Goal: Navigation & Orientation: Find specific page/section

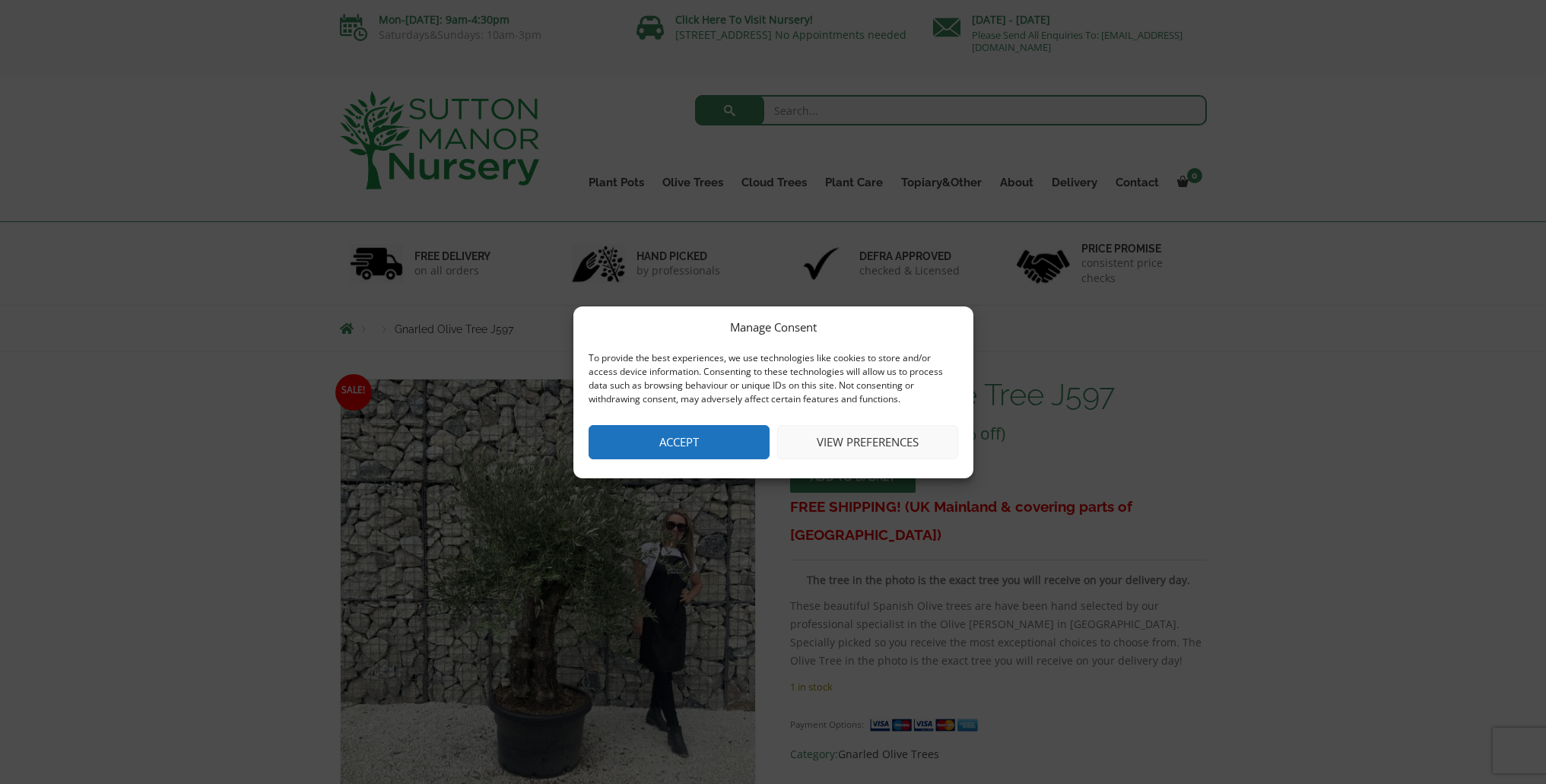
click at [680, 444] on button "Accept" at bounding box center [680, 441] width 181 height 34
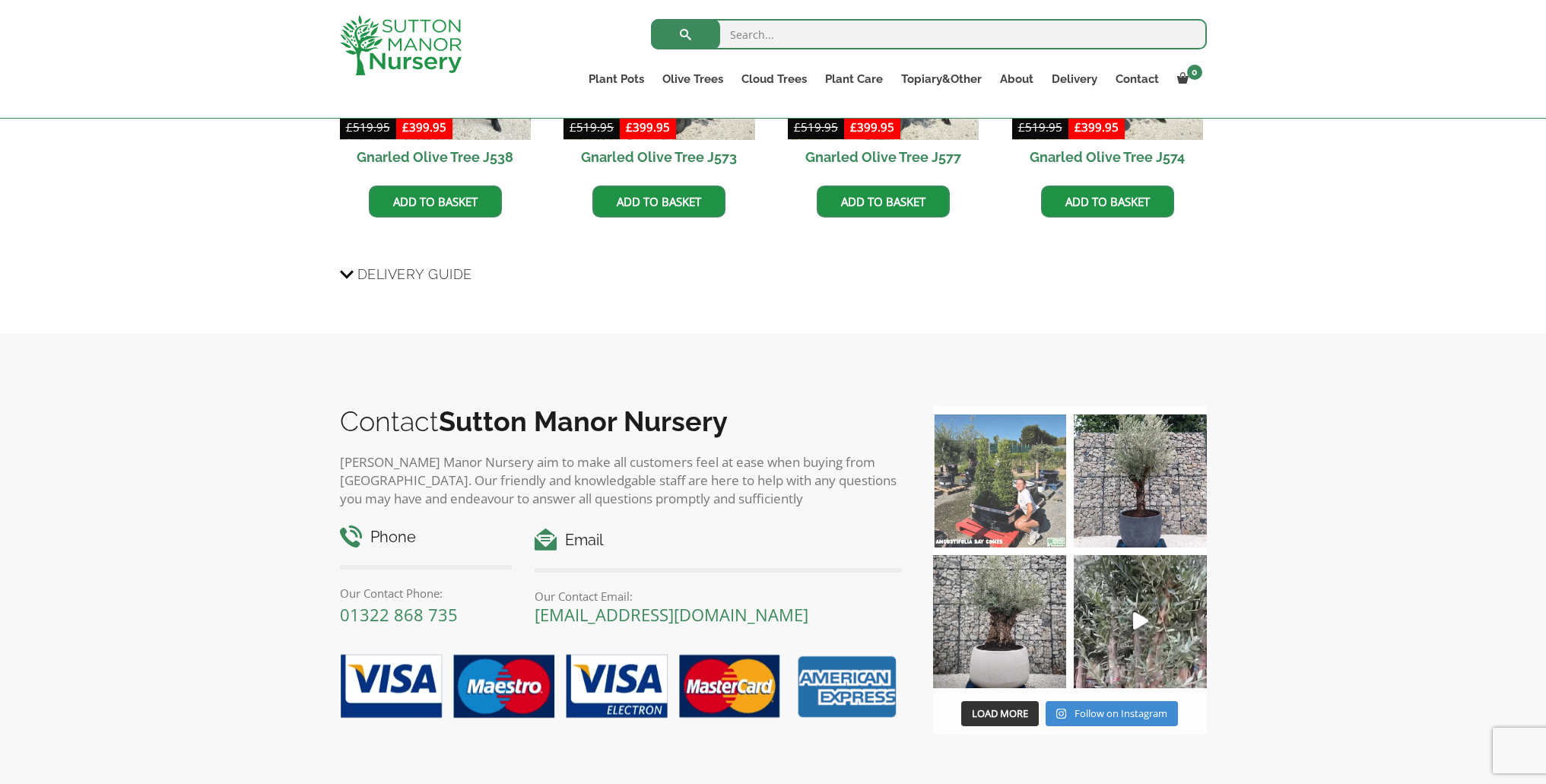
scroll to position [1343, 0]
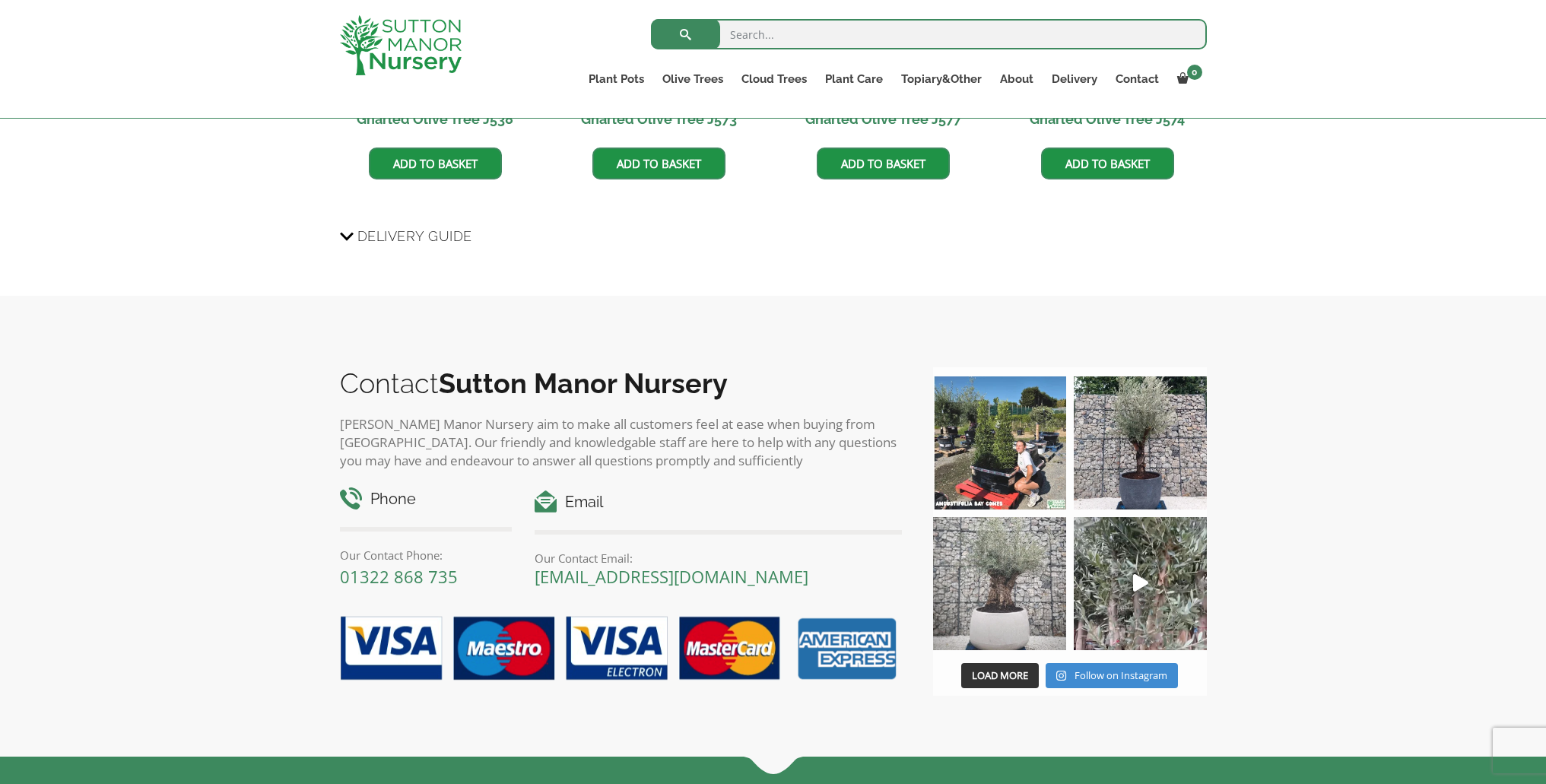
click at [1014, 464] on img at bounding box center [1000, 443] width 133 height 133
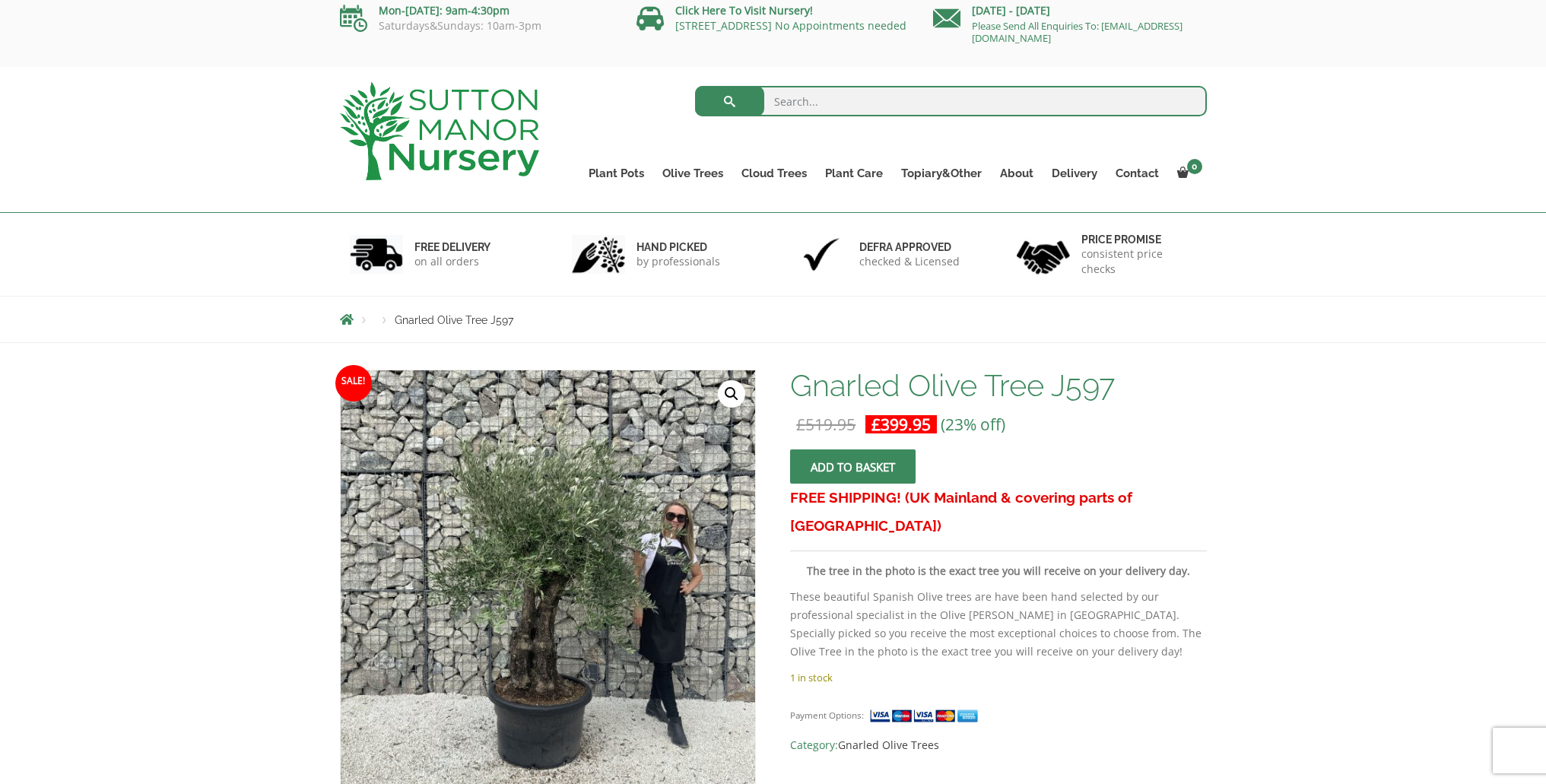
scroll to position [0, 0]
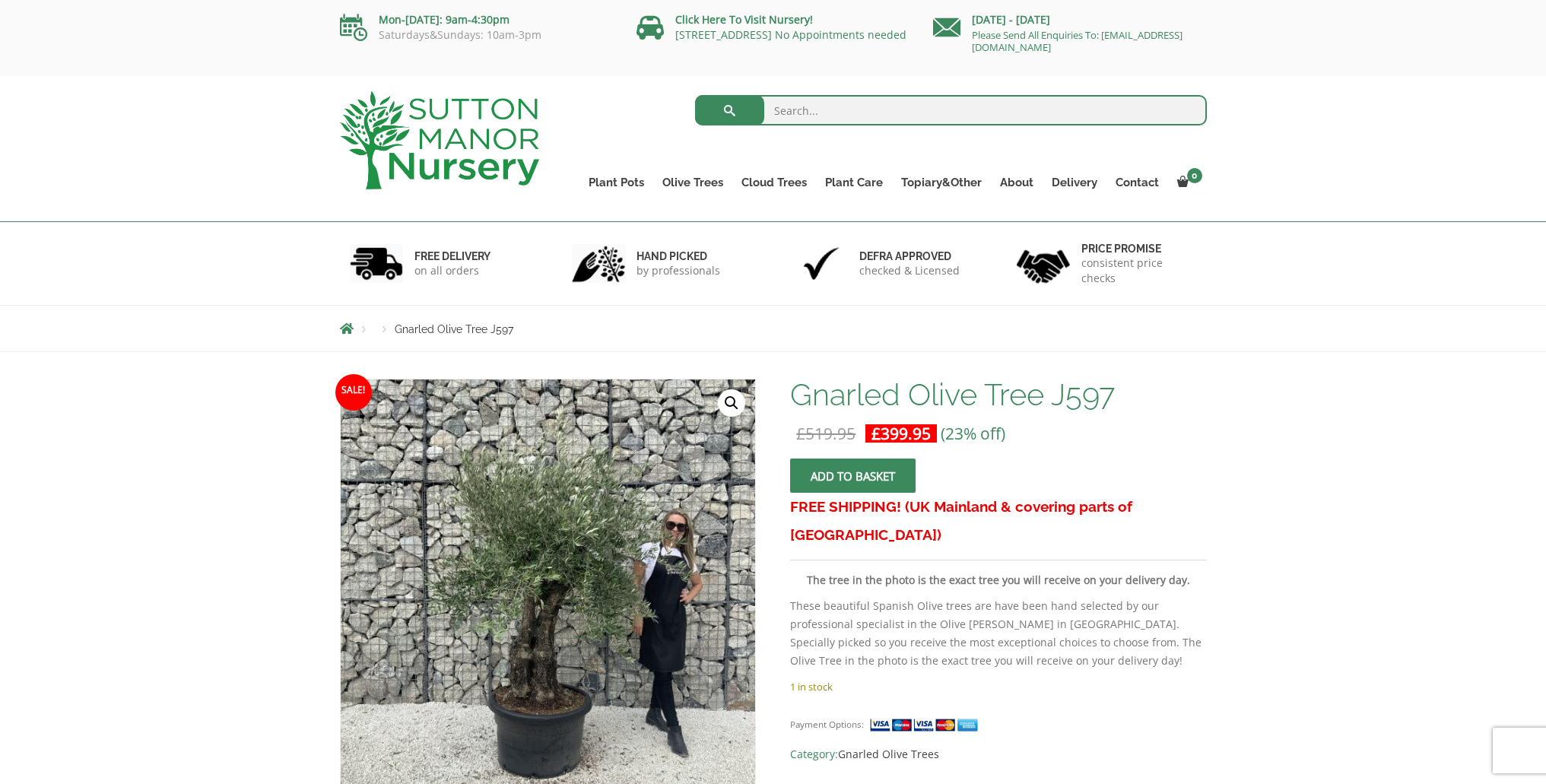
click at [788, 181] on link "Cloud Trees" at bounding box center [774, 182] width 84 height 21
click at [619, 177] on link "Plant Pots" at bounding box center [617, 182] width 74 height 21
click at [0, 0] on link "Bay Trees (Laurus Nobilis)" at bounding box center [0, 0] width 0 height 0
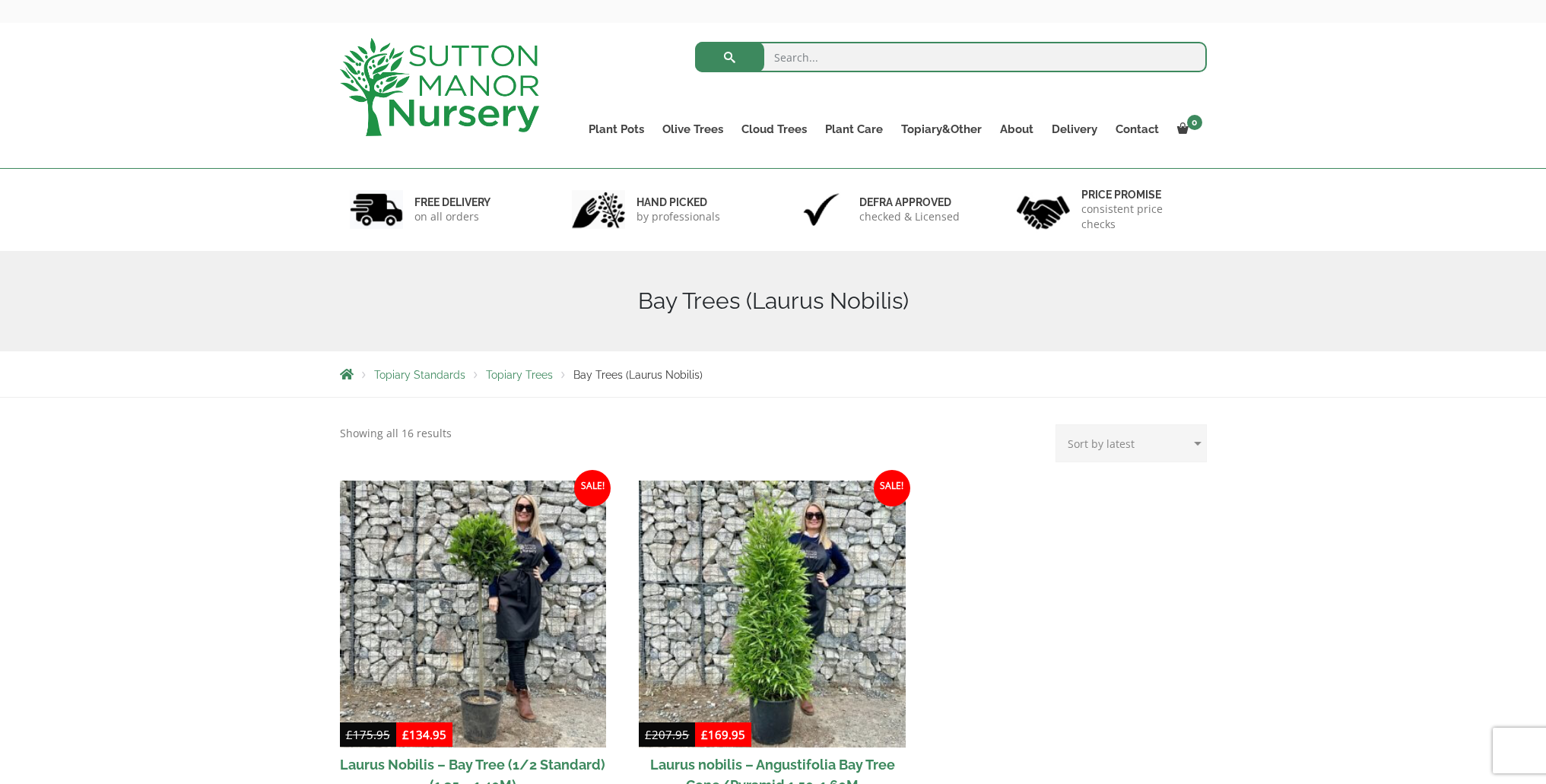
scroll to position [51, 0]
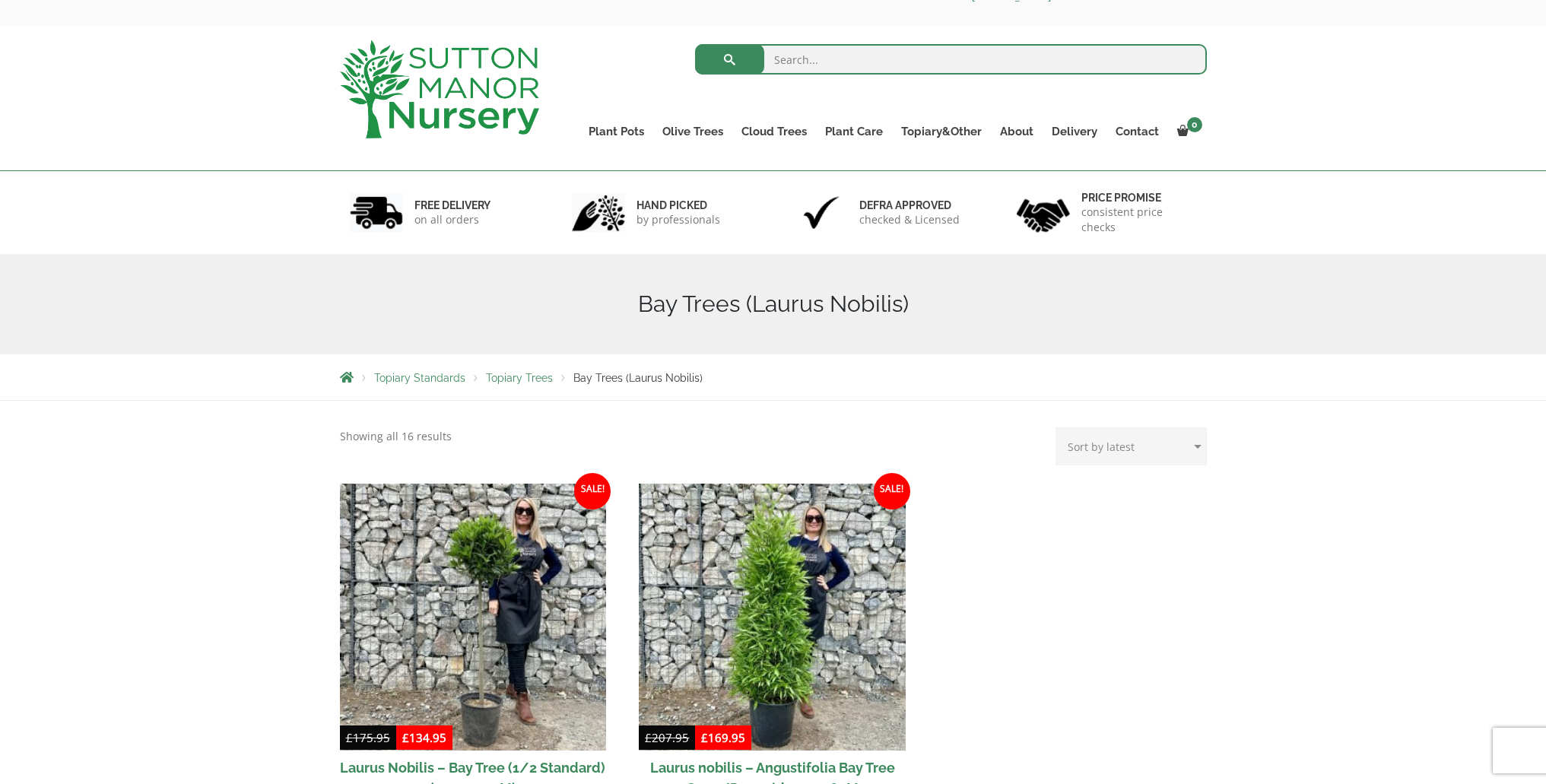
click at [0, 0] on link "Laurus Nobilis Bay Trees" at bounding box center [0, 0] width 0 height 0
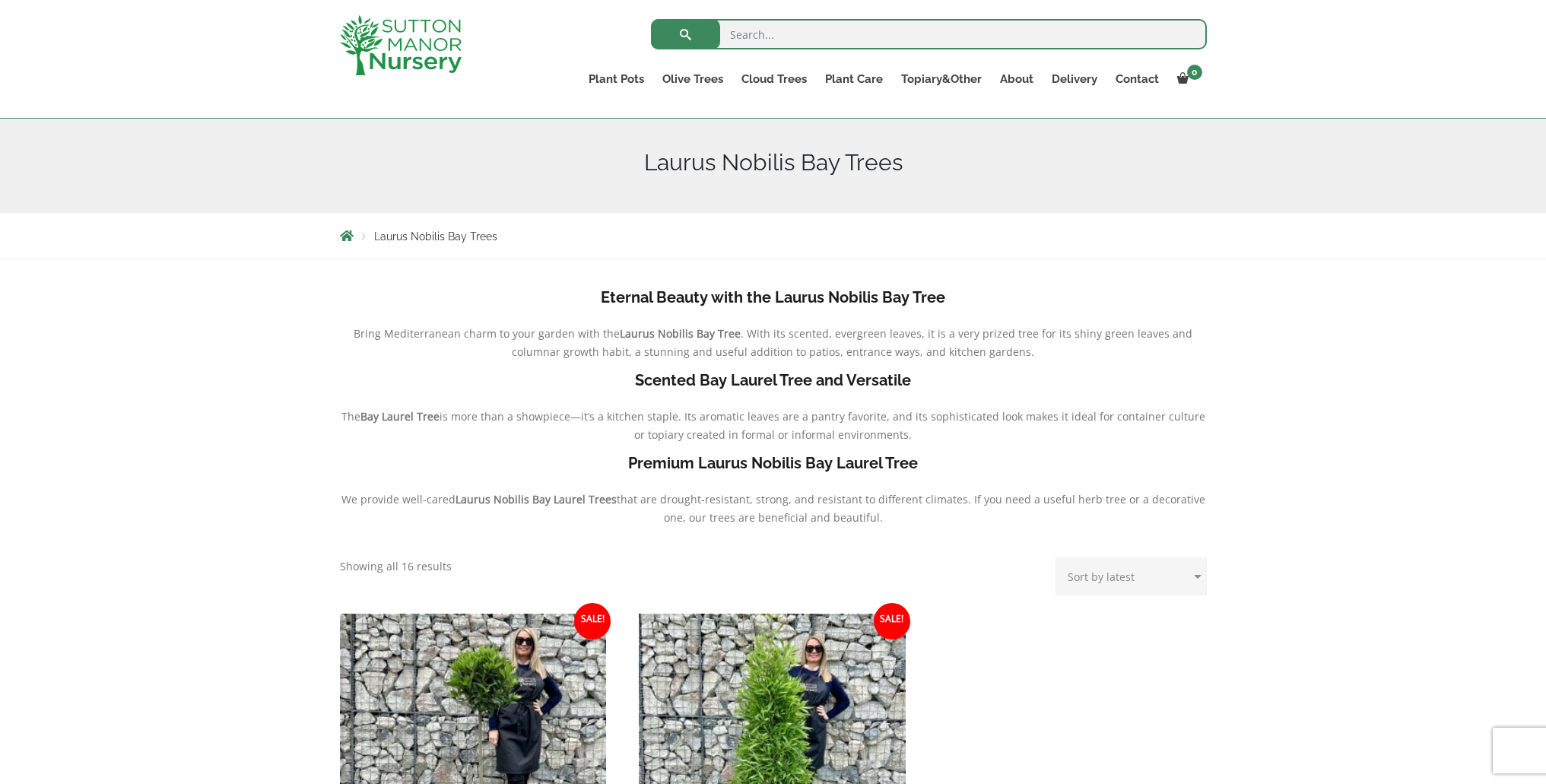
scroll to position [152, 0]
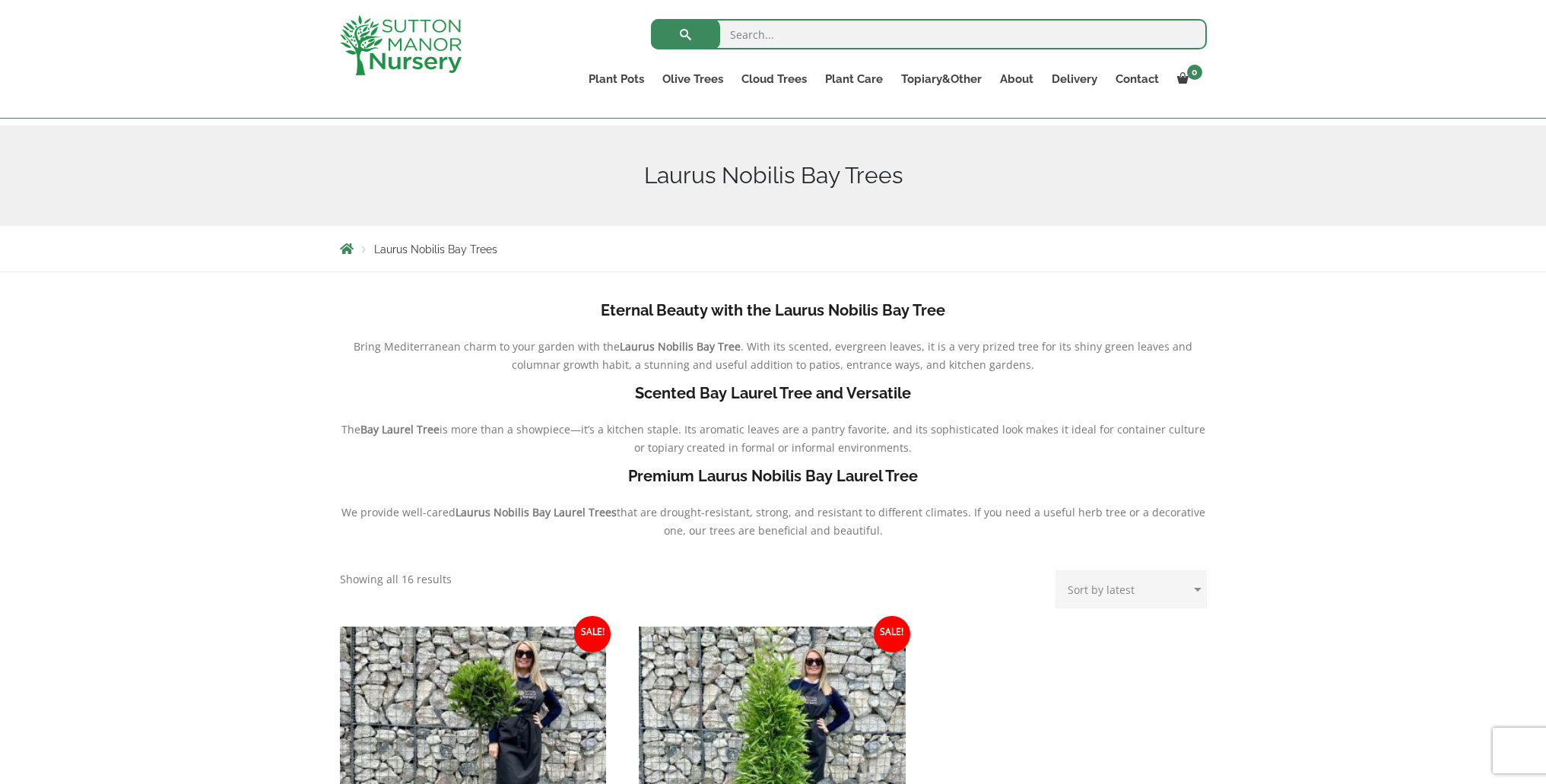
click at [0, 0] on link "Castlewellan (Cupressus)" at bounding box center [0, 0] width 0 height 0
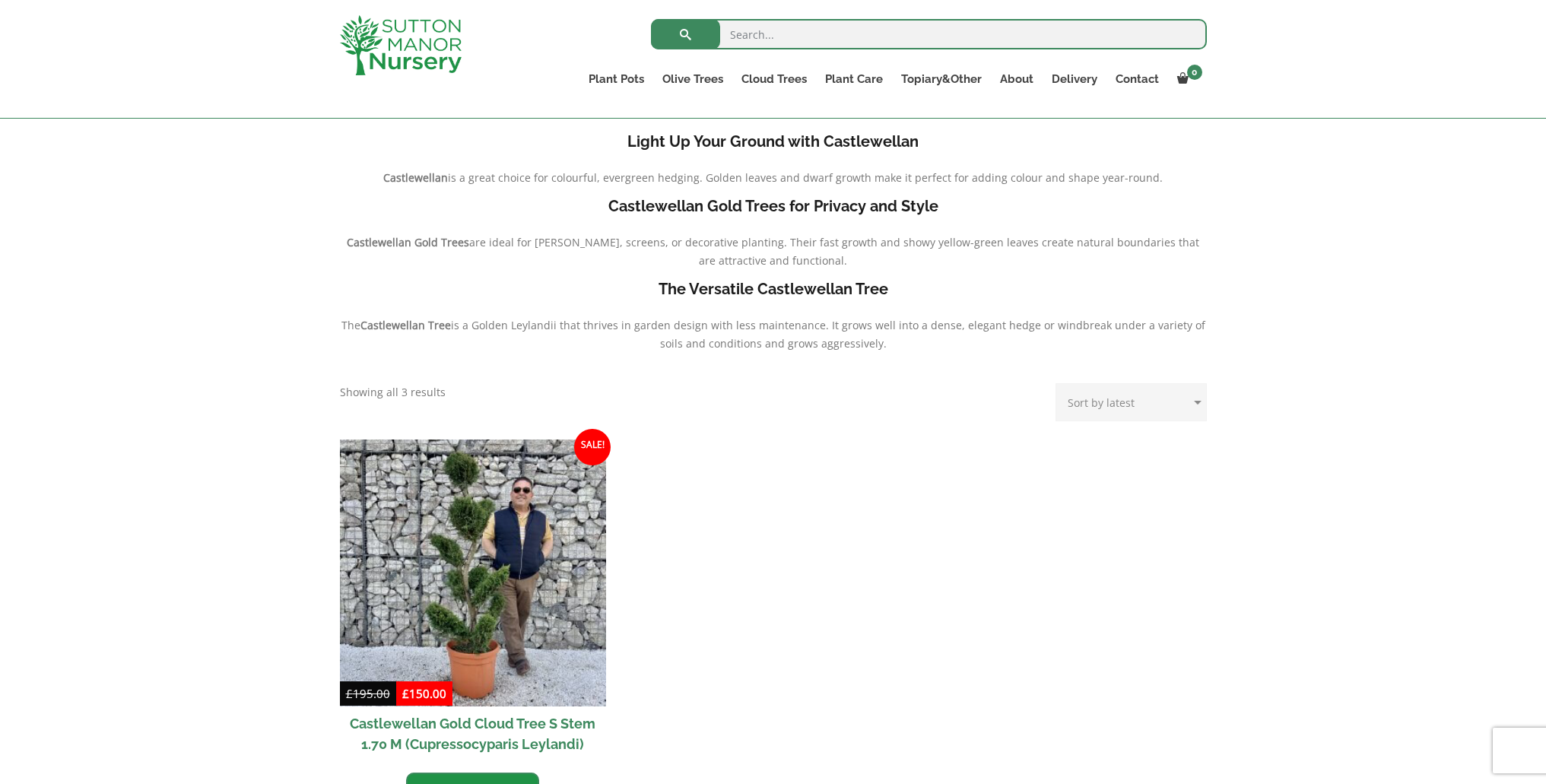
scroll to position [355, 0]
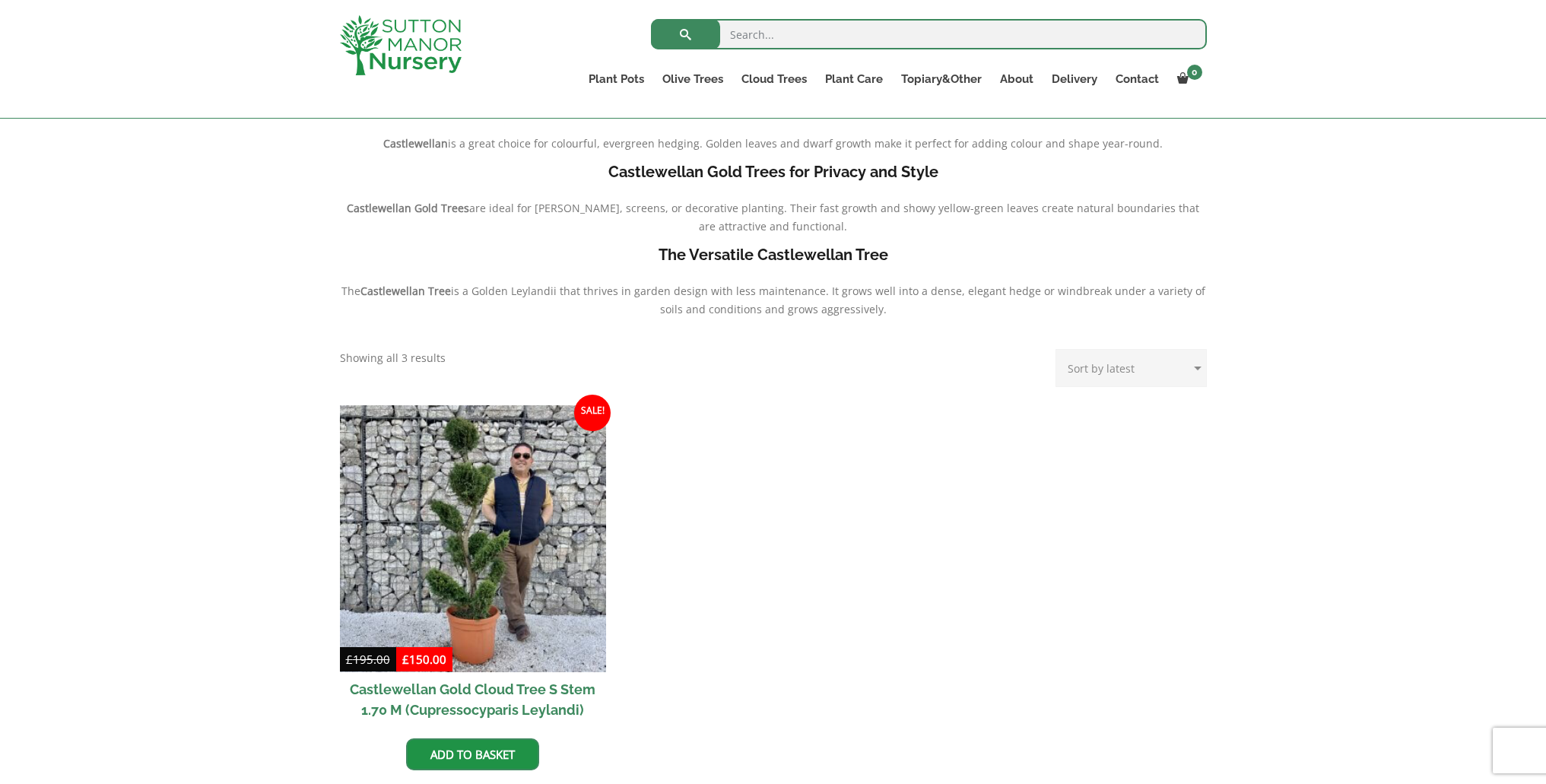
click at [0, 0] on link "Acers" at bounding box center [0, 0] width 0 height 0
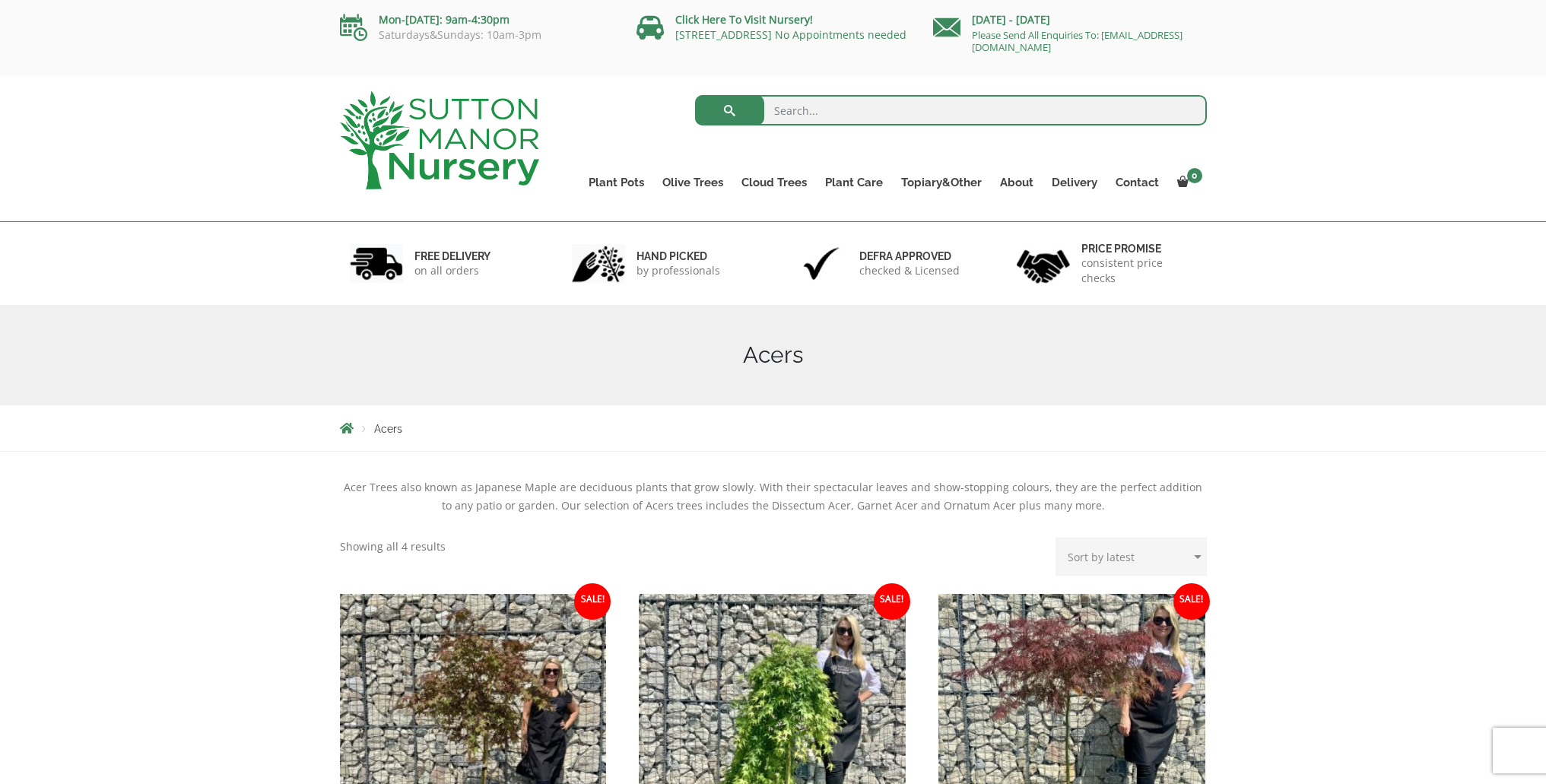
click at [0, 0] on link "Gnarled Olive Trees XXL" at bounding box center [0, 0] width 0 height 0
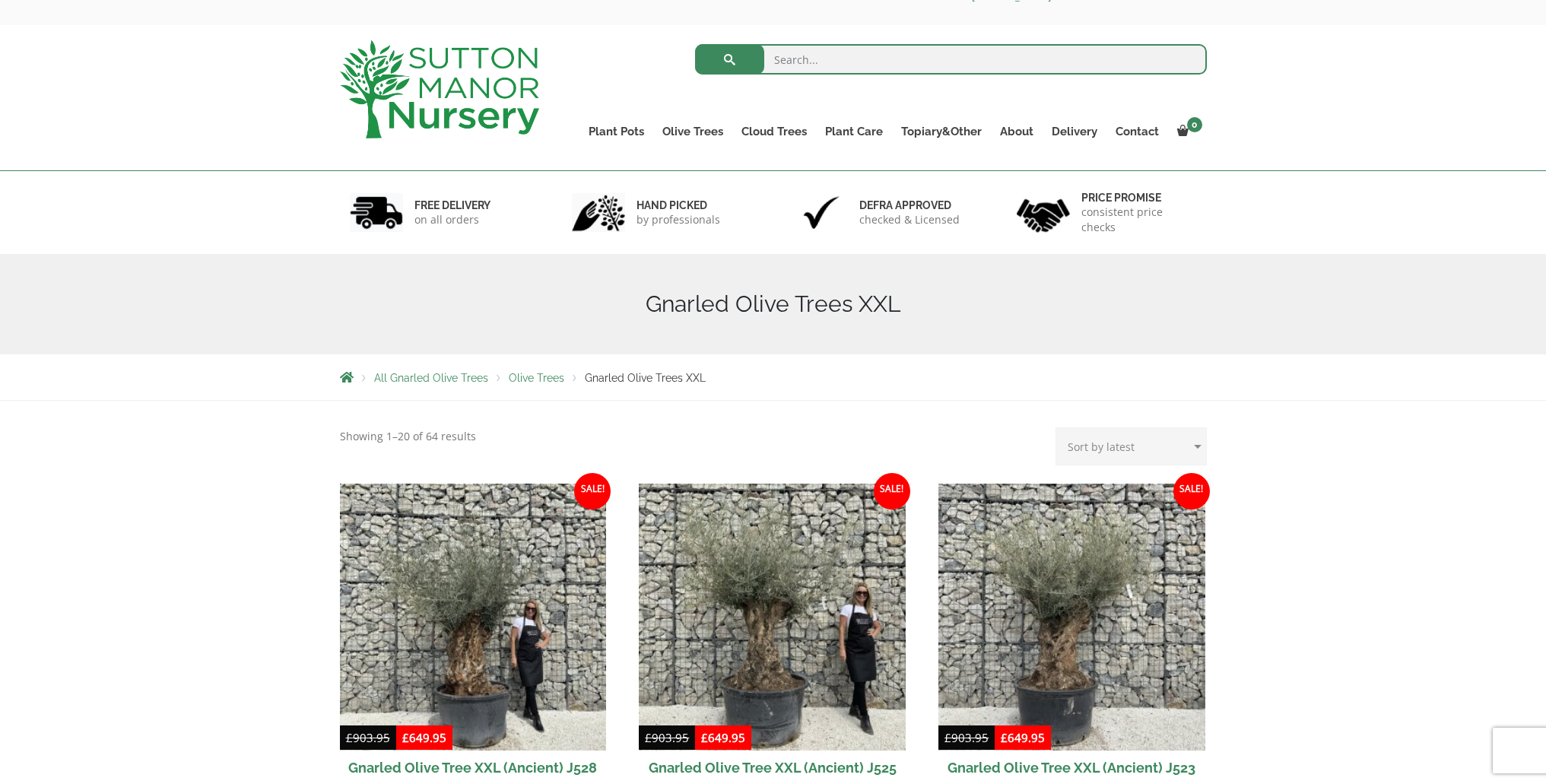
scroll to position [25, 0]
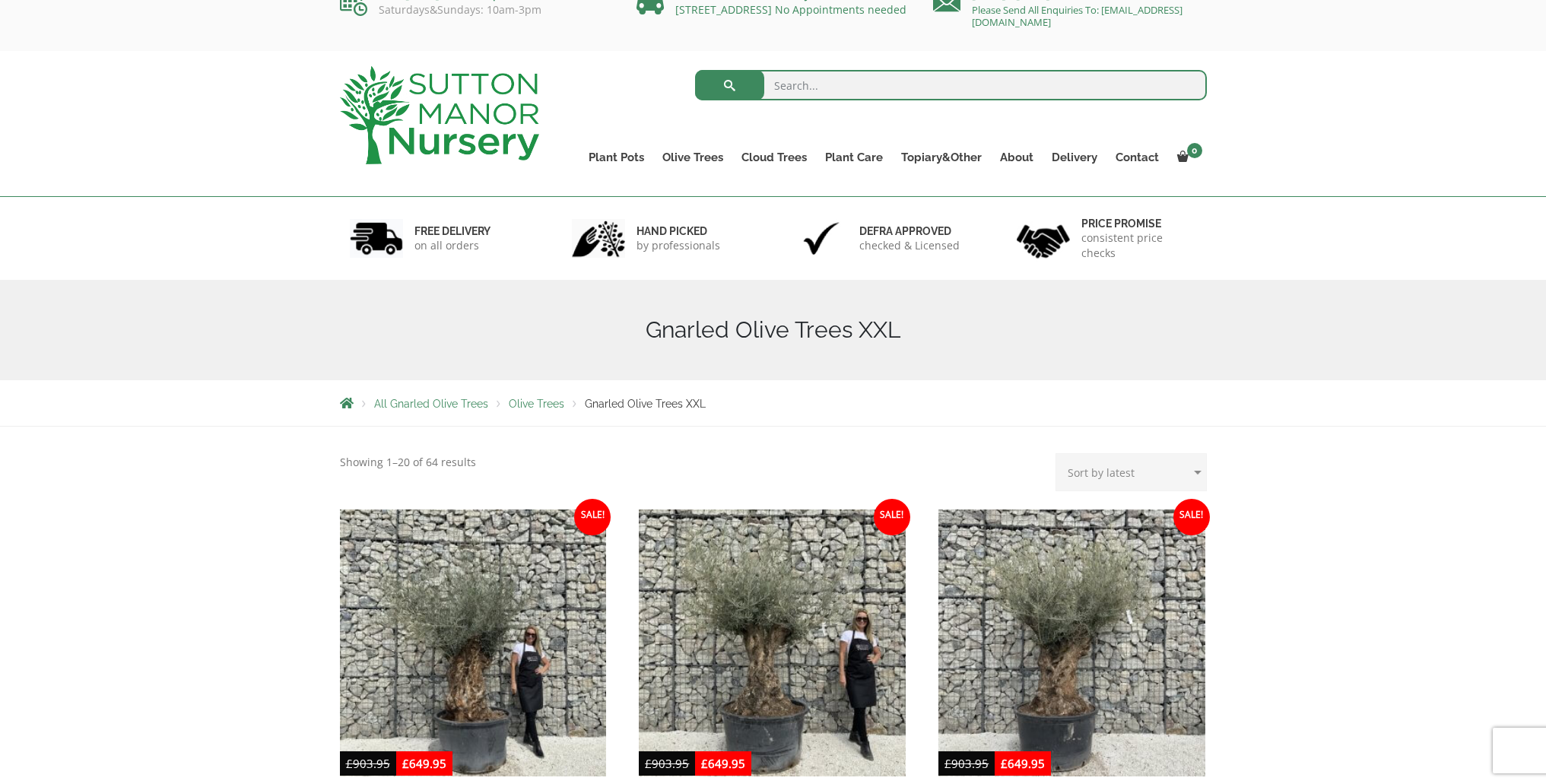
click at [0, 0] on link "Gnarled Multi Stem Olives" at bounding box center [0, 0] width 0 height 0
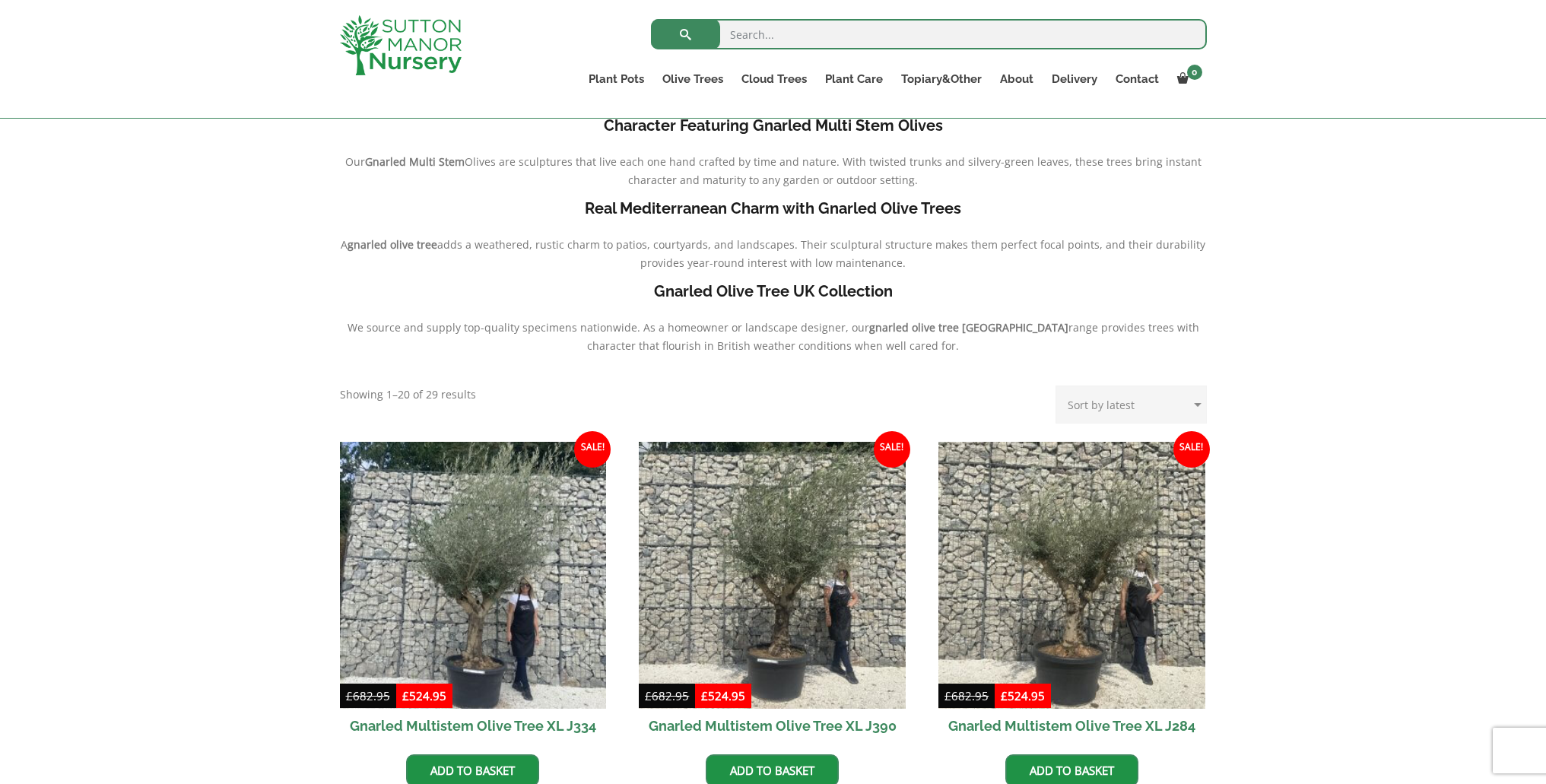
scroll to position [355, 0]
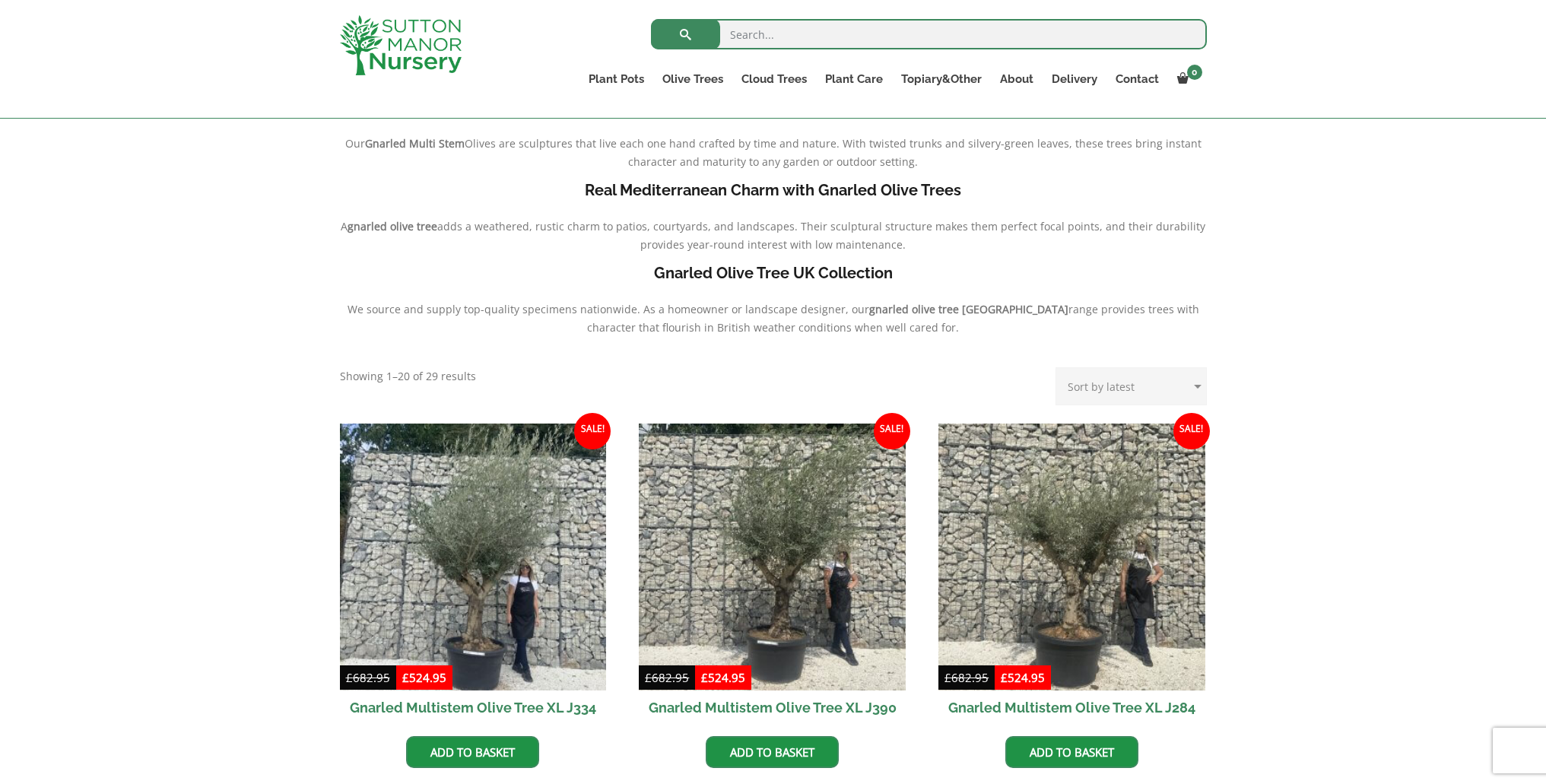
click at [0, 0] on link "Ilex Crenata Cloud Trees" at bounding box center [0, 0] width 0 height 0
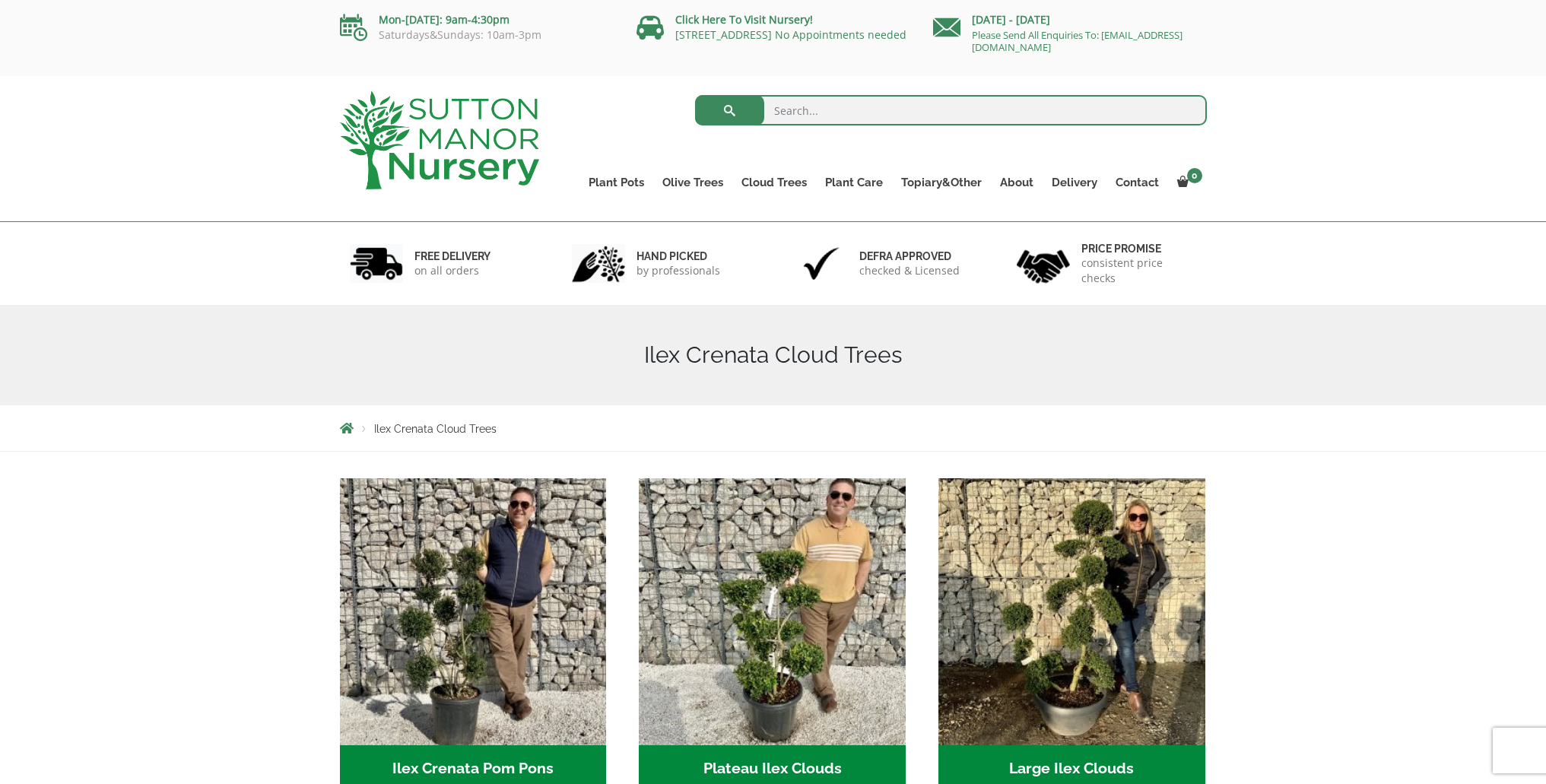
click at [768, 178] on link "Cloud Trees" at bounding box center [774, 182] width 84 height 21
click at [0, 0] on link "Castlewellan" at bounding box center [0, 0] width 0 height 0
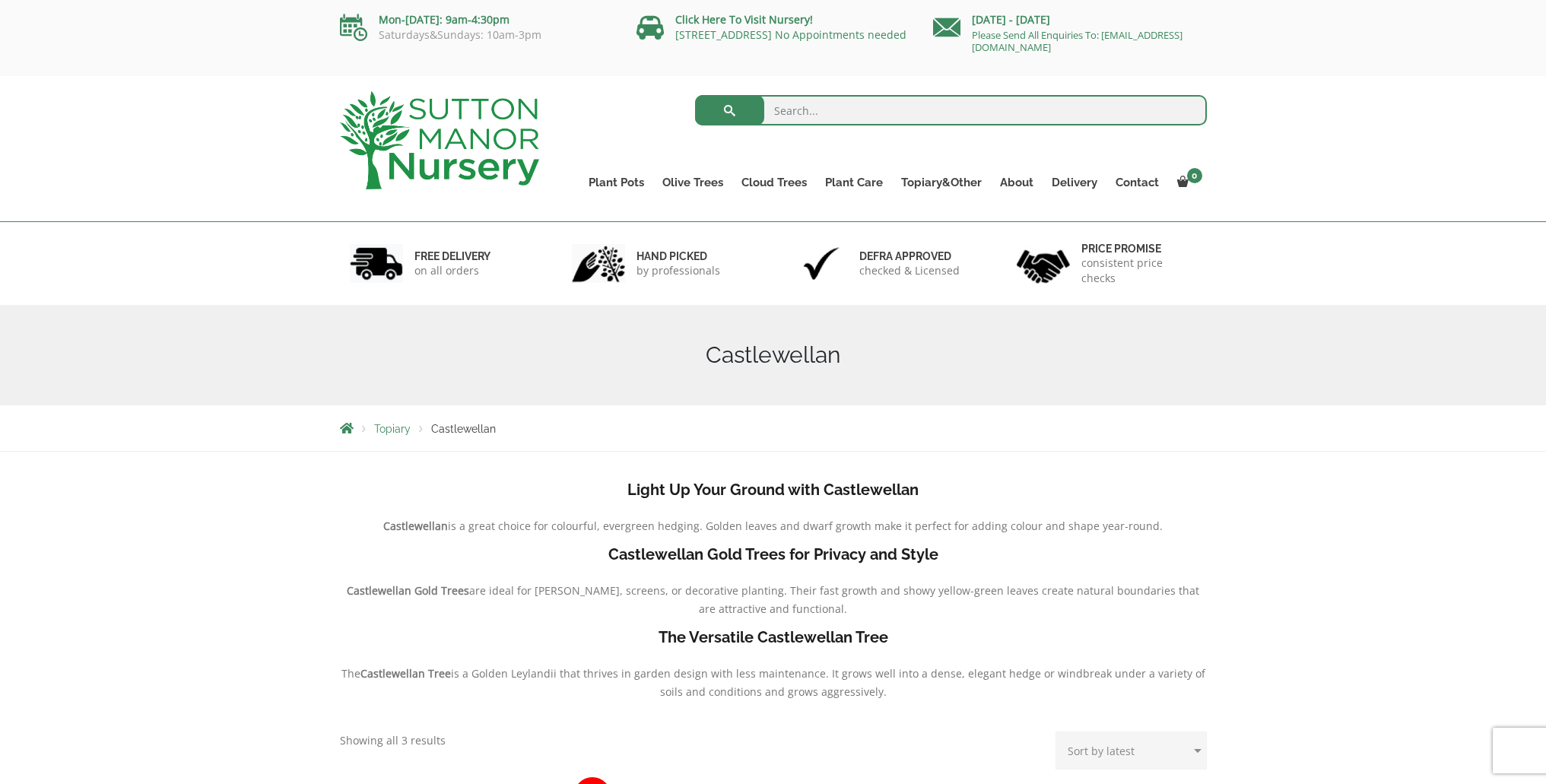
click at [0, 0] on link "Palm Trees" at bounding box center [0, 0] width 0 height 0
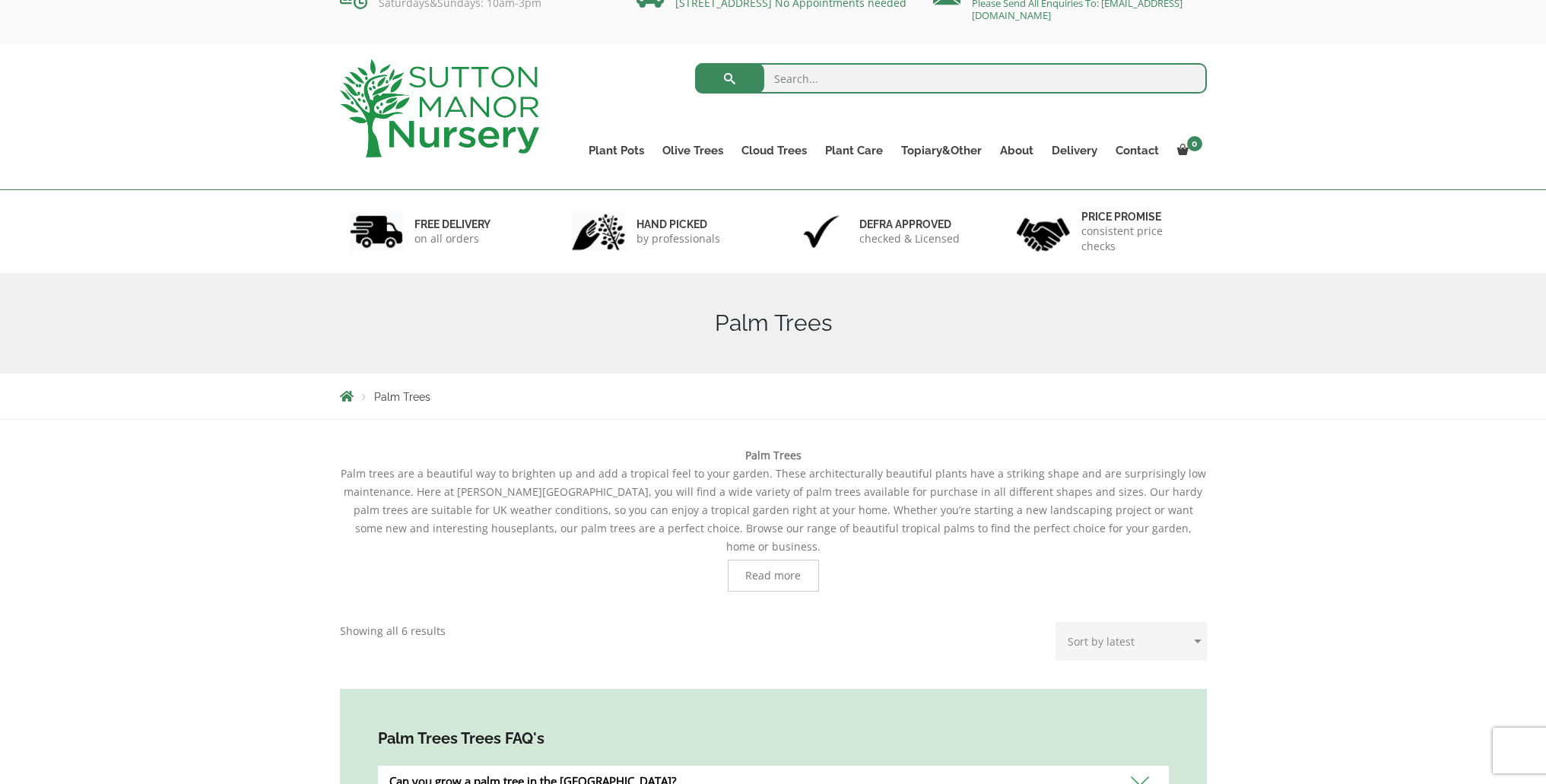
scroll to position [25, 0]
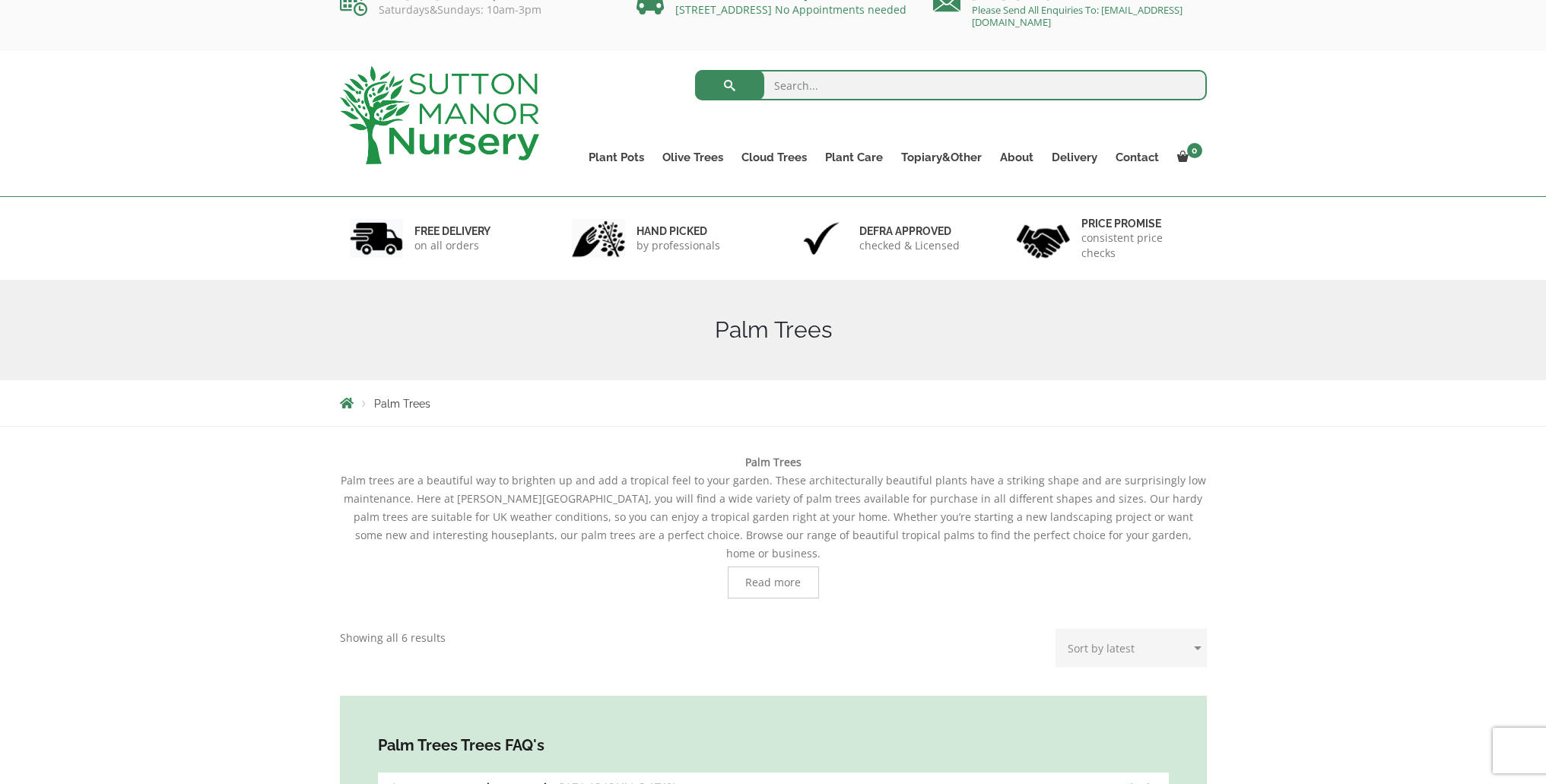
click at [0, 0] on link "Red Robins" at bounding box center [0, 0] width 0 height 0
